Goal: Transaction & Acquisition: Download file/media

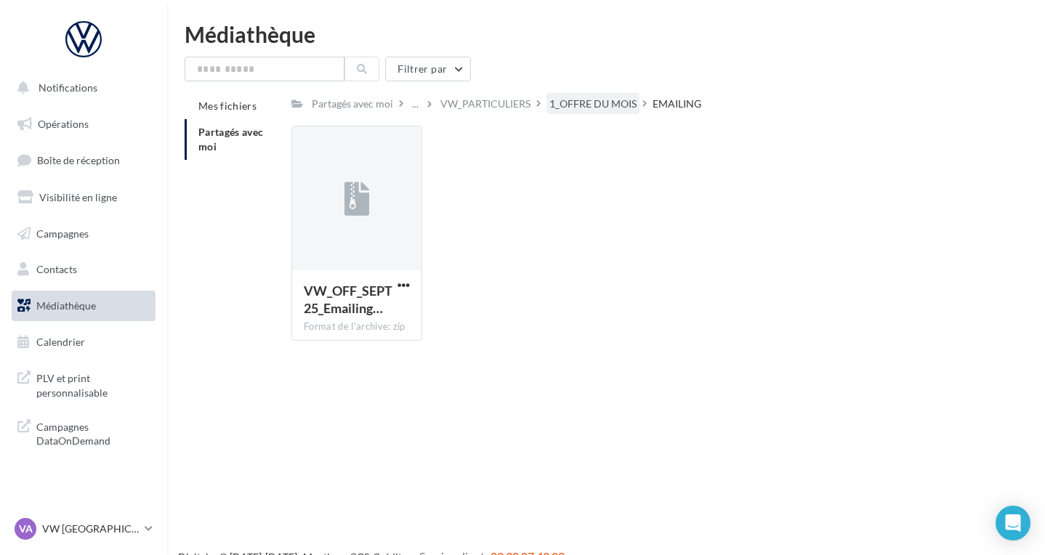
click at [587, 100] on div "1_OFFRE DU MOIS" at bounding box center [592, 104] width 87 height 15
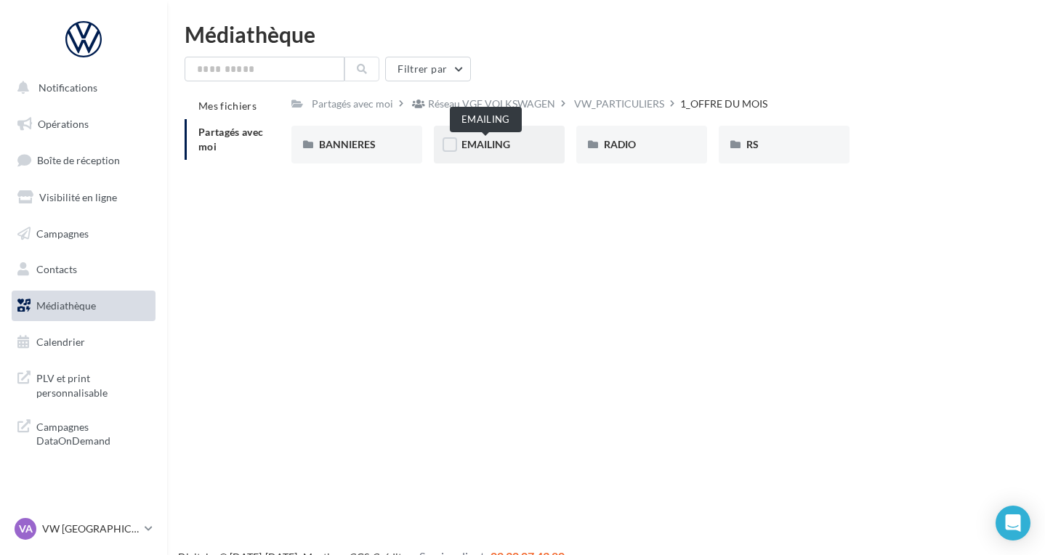
click at [491, 145] on span "EMAILING" at bounding box center [486, 144] width 49 height 12
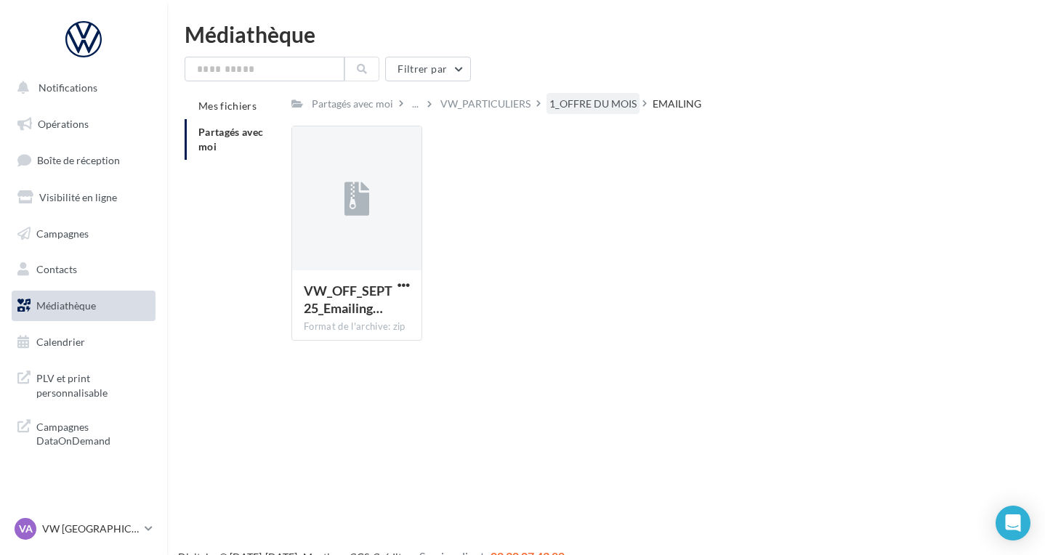
click at [595, 98] on div "1_OFFRE DU MOIS" at bounding box center [592, 104] width 87 height 15
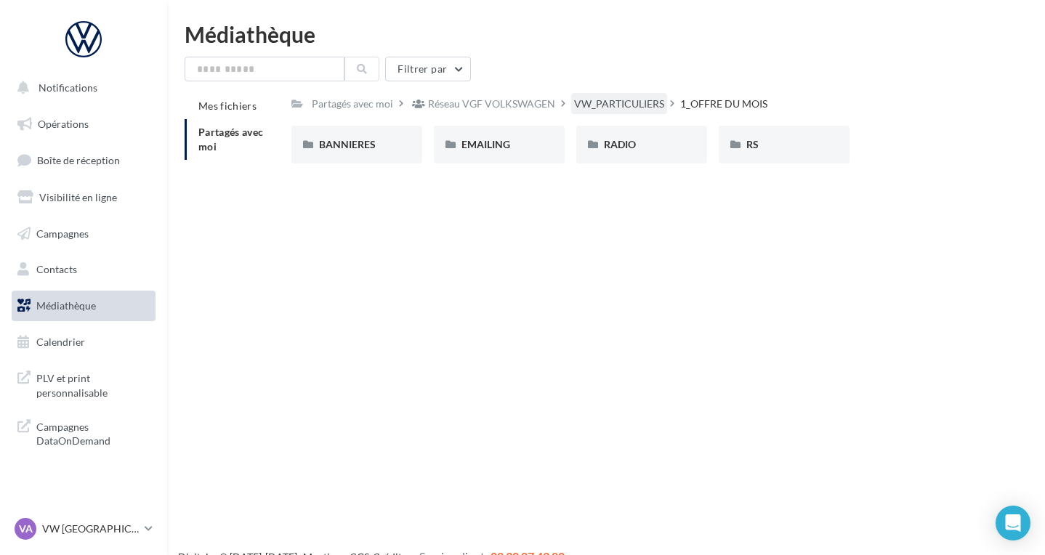
click at [624, 100] on div "VW_PARTICULIERS" at bounding box center [619, 104] width 90 height 15
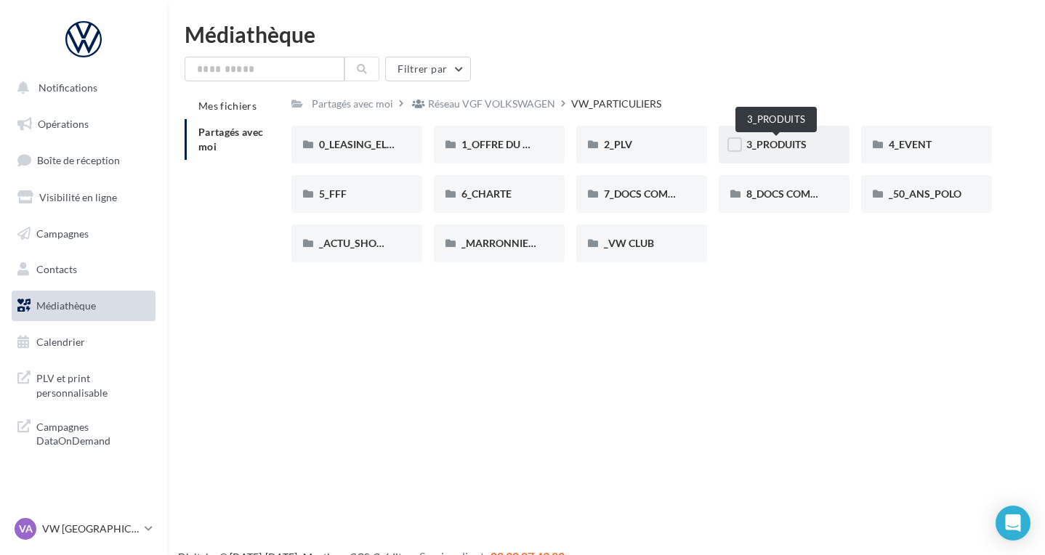
click at [768, 143] on span "3_PRODUITS" at bounding box center [776, 144] width 60 height 12
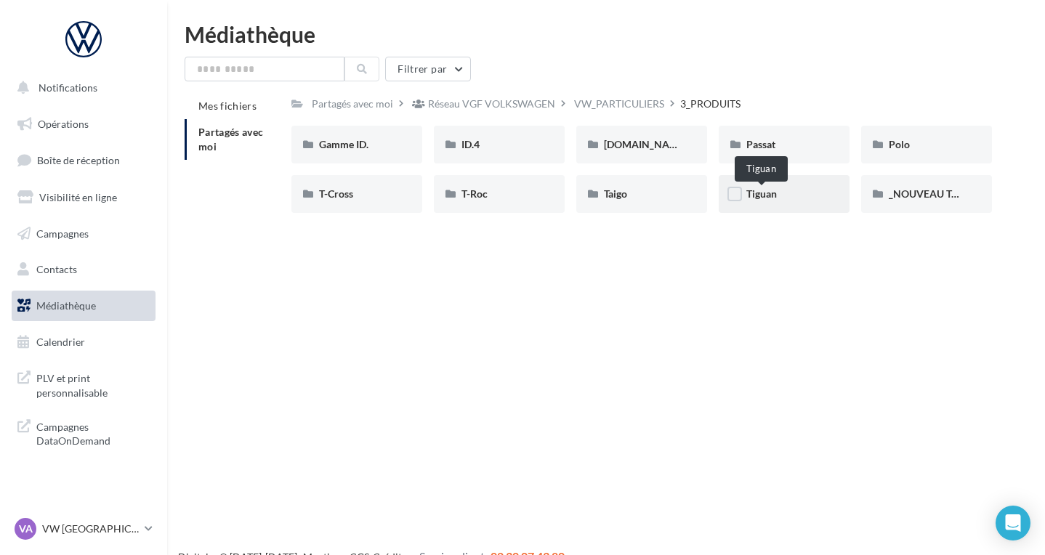
click at [770, 196] on span "Tiguan" at bounding box center [761, 194] width 31 height 12
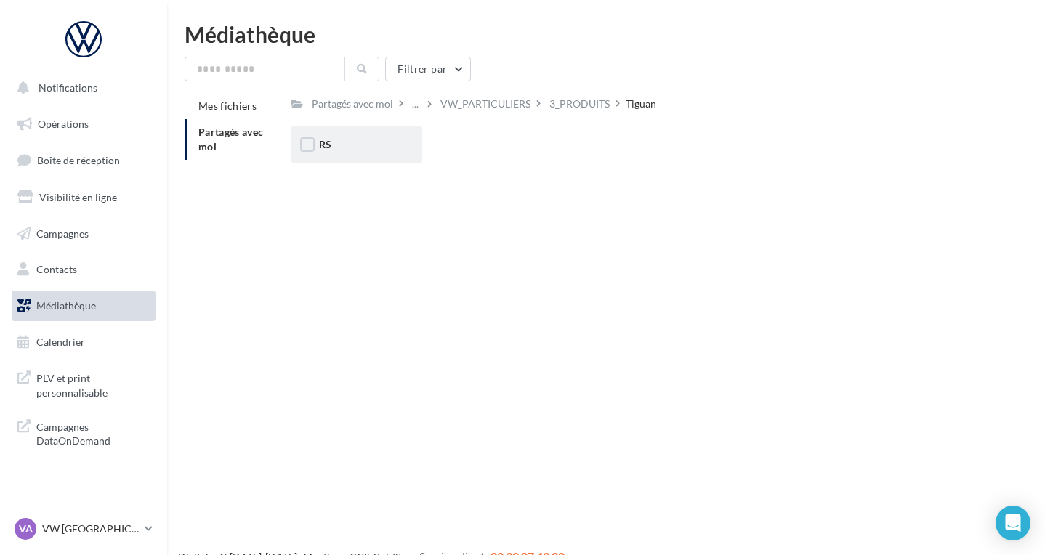
click at [372, 154] on div "RS" at bounding box center [356, 145] width 131 height 38
click at [367, 141] on div "Ecran" at bounding box center [357, 144] width 76 height 15
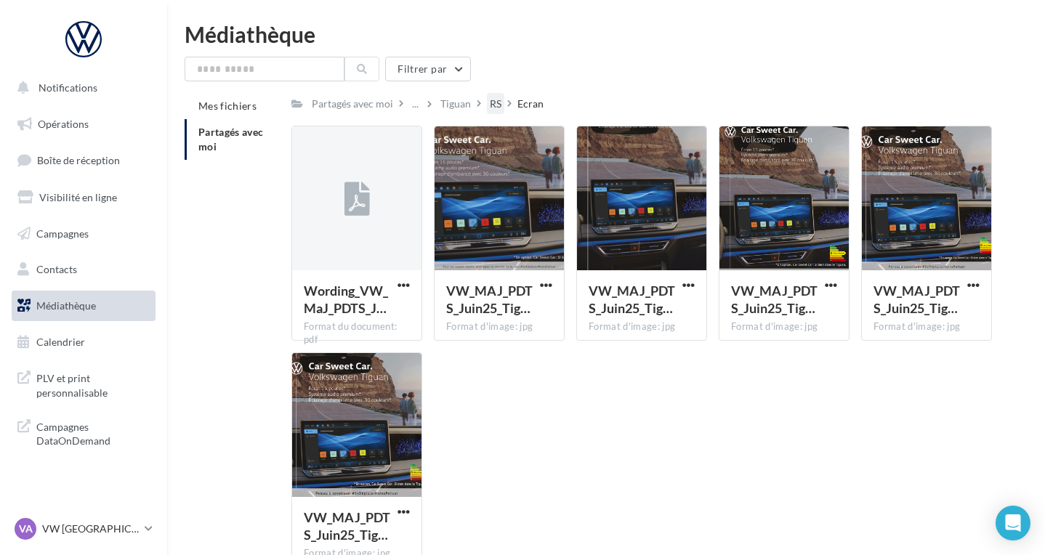
click at [493, 106] on div "RS" at bounding box center [496, 104] width 12 height 15
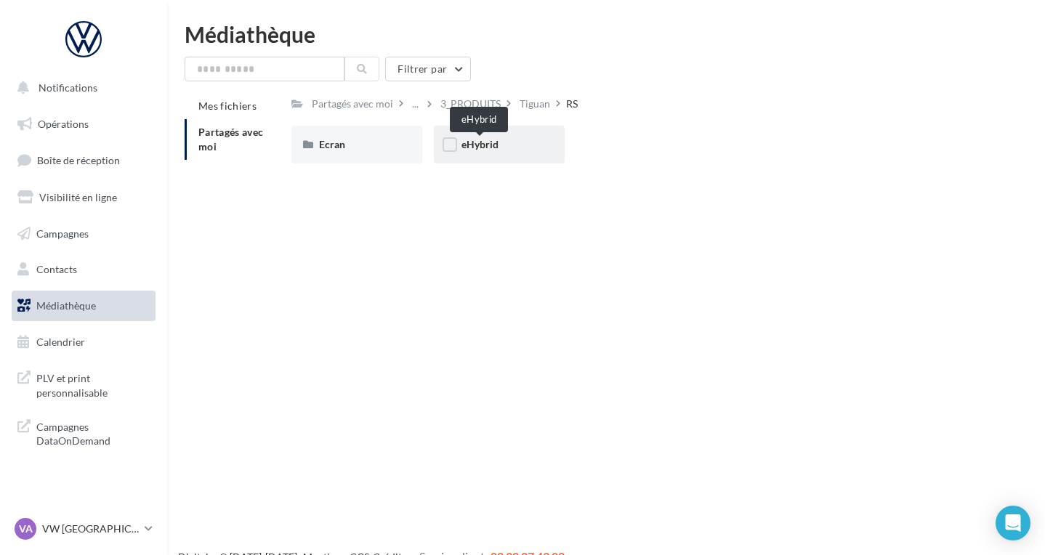
click at [486, 146] on span "eHybrid" at bounding box center [480, 144] width 37 height 12
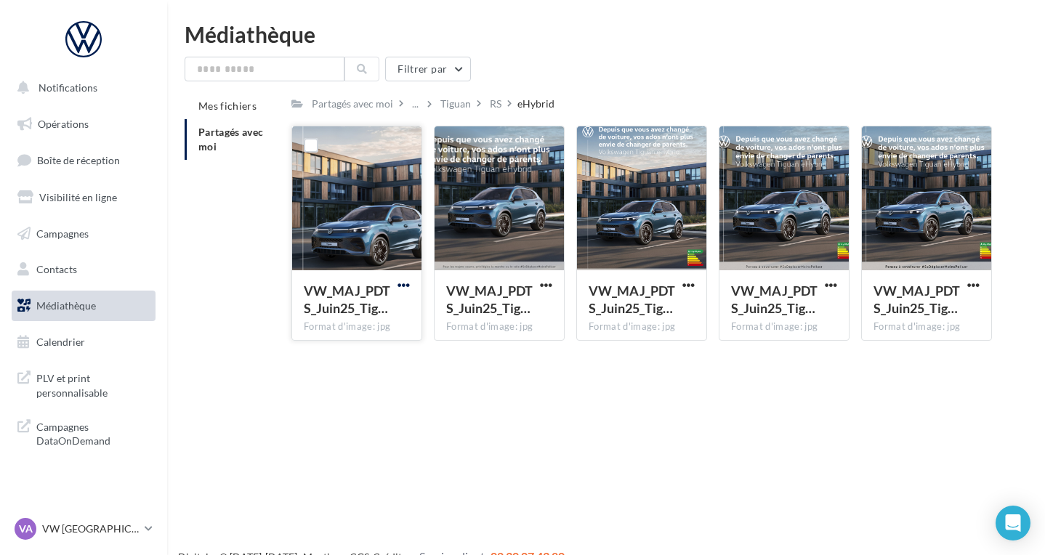
click at [406, 281] on span "button" at bounding box center [404, 285] width 12 height 12
click at [391, 315] on button "Télécharger" at bounding box center [339, 314] width 145 height 38
click at [494, 103] on div "RS" at bounding box center [496, 104] width 12 height 15
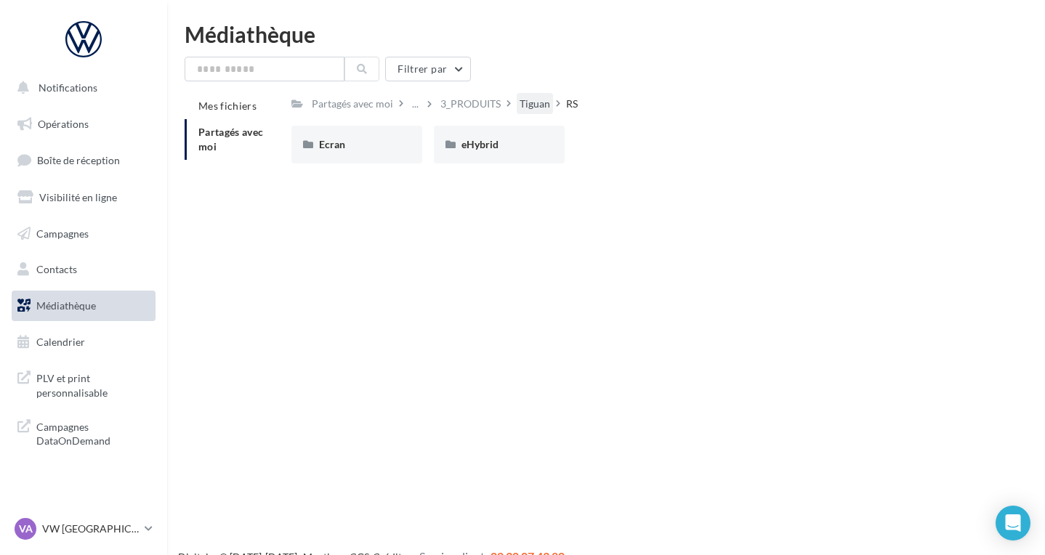
click at [529, 102] on div "Tiguan" at bounding box center [535, 104] width 31 height 15
click at [576, 106] on div "3_PRODUITS" at bounding box center [579, 104] width 60 height 15
